Goal: Contribute content

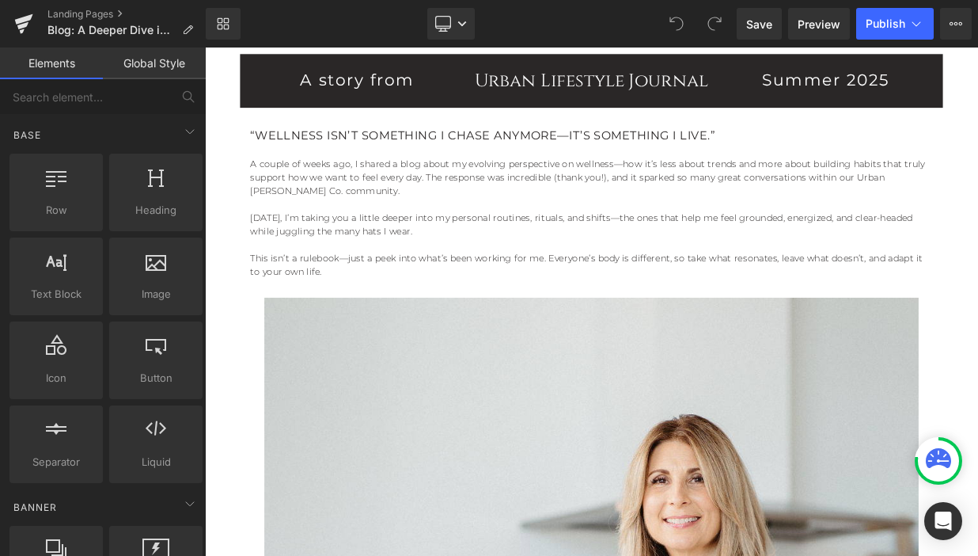
scroll to position [652, 0]
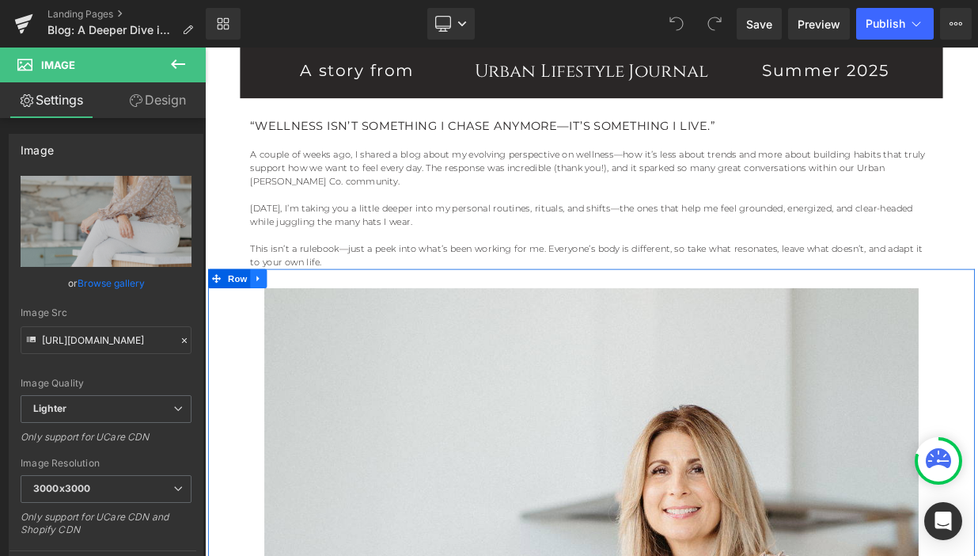
click at [275, 327] on icon at bounding box center [271, 333] width 11 height 12
click at [310, 328] on icon at bounding box center [312, 333] width 11 height 11
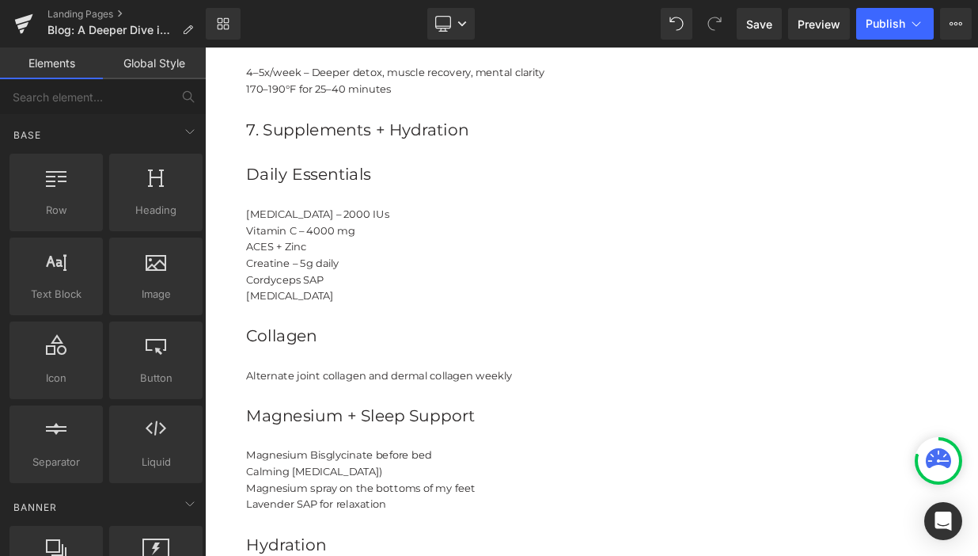
scroll to position [2415, 0]
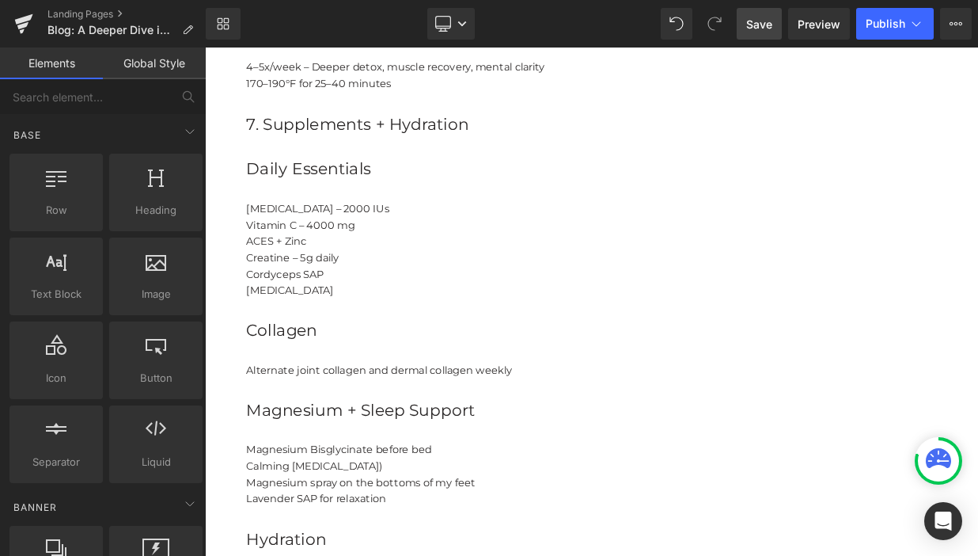
click at [761, 26] on span "Save" at bounding box center [759, 24] width 26 height 17
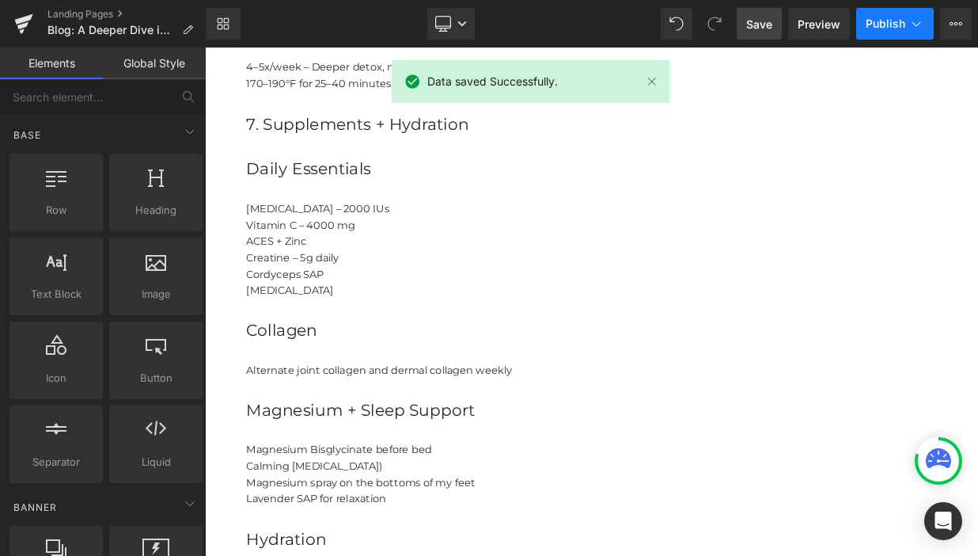
click at [896, 28] on span "Publish" at bounding box center [886, 23] width 40 height 13
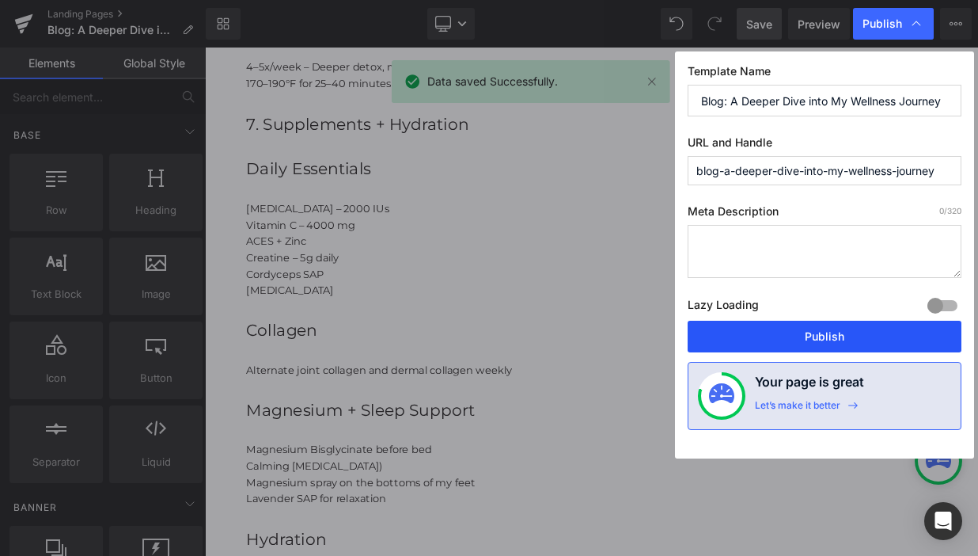
click at [852, 336] on button "Publish" at bounding box center [825, 337] width 274 height 32
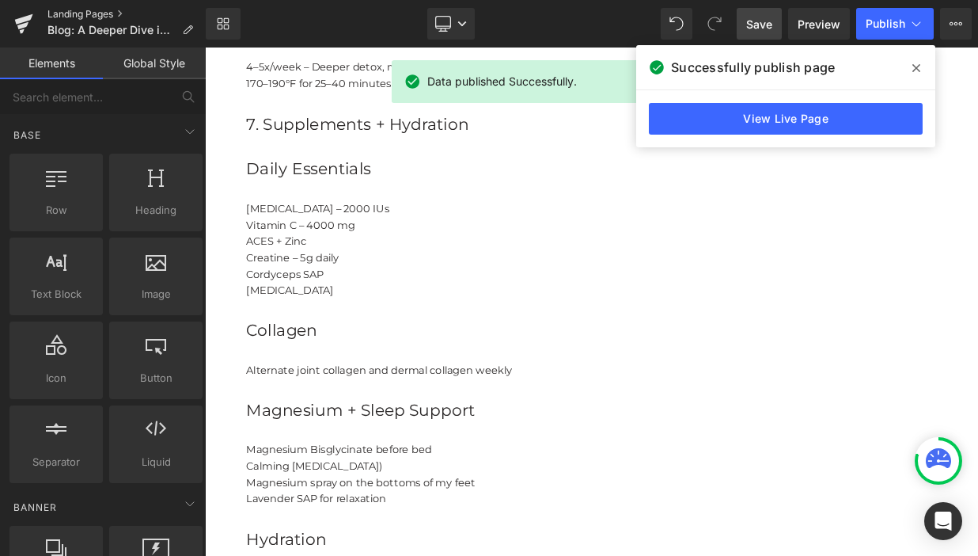
click at [103, 17] on link "Landing Pages" at bounding box center [126, 14] width 158 height 13
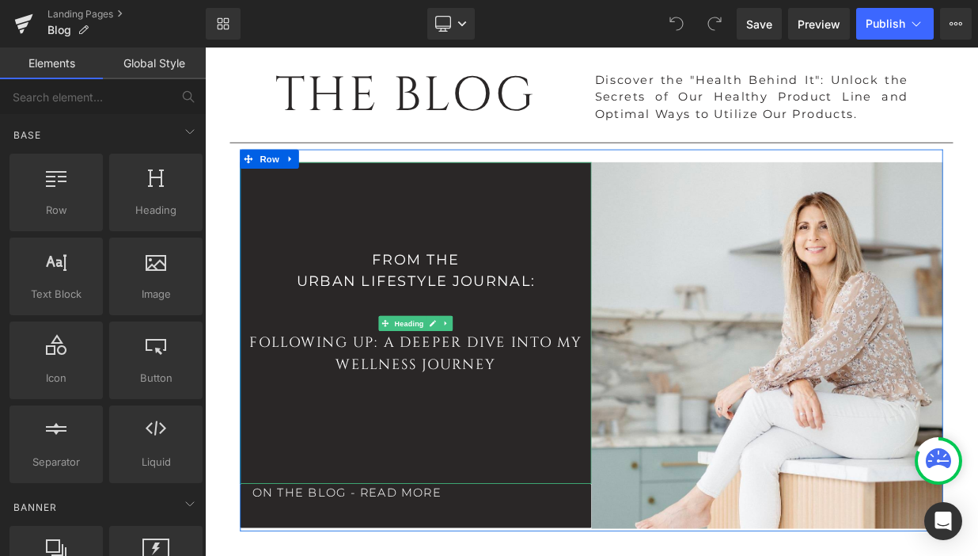
scroll to position [114, 0]
